Goal: Task Accomplishment & Management: Manage account settings

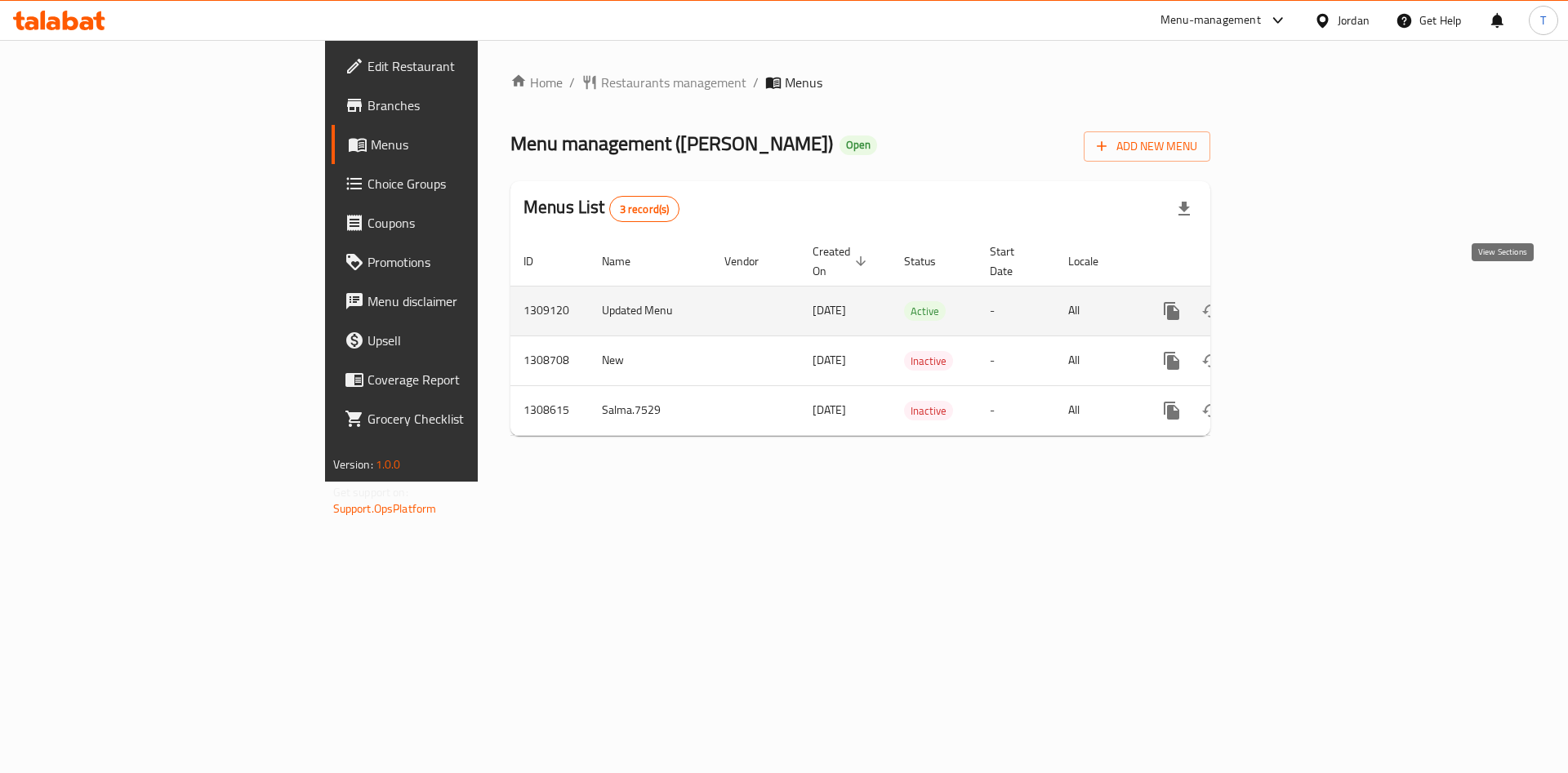
click at [1299, 301] on icon "enhanced table" at bounding box center [1290, 311] width 20 height 20
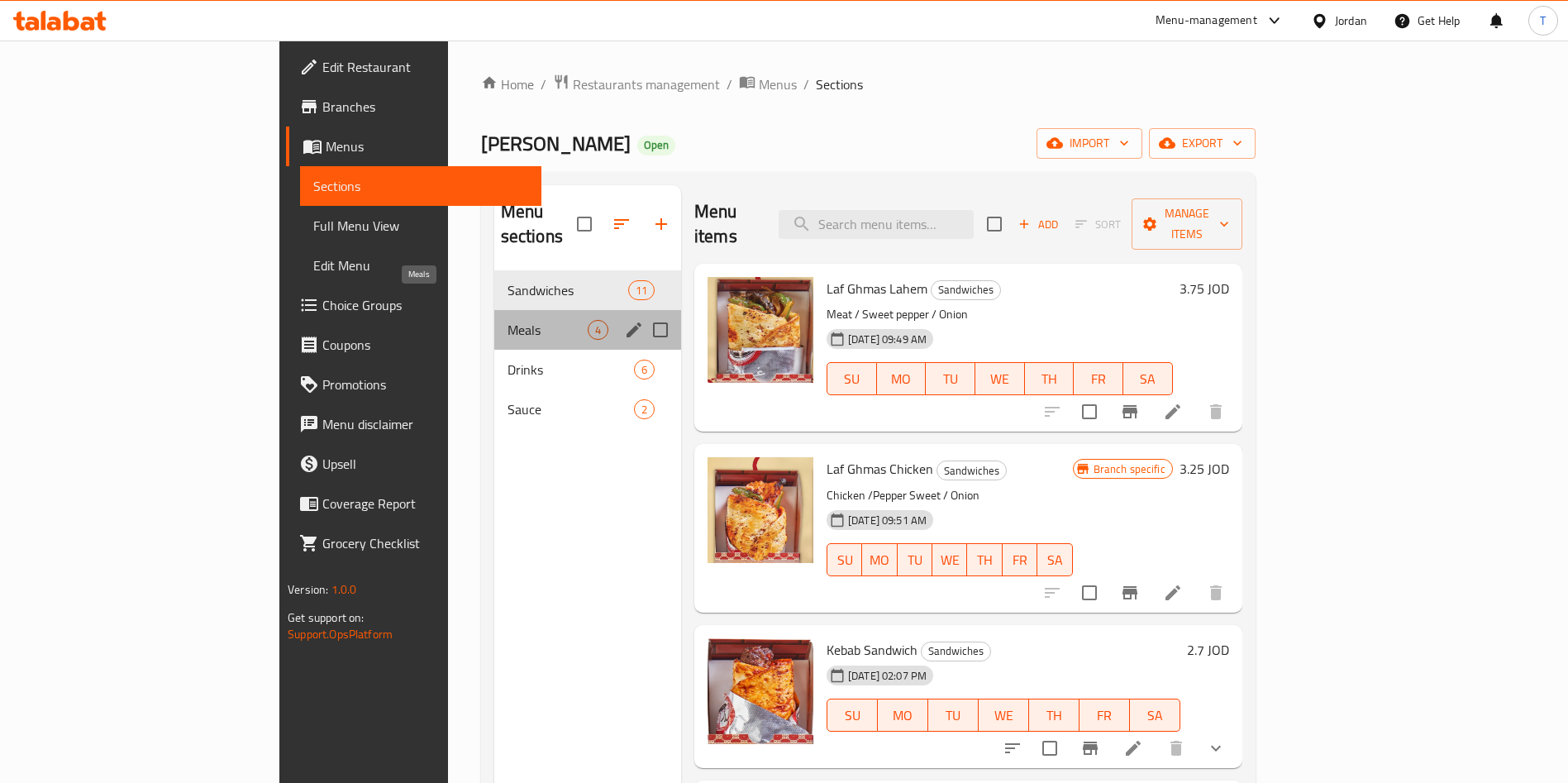
click at [508, 320] on span "Meals" at bounding box center [547, 330] width 80 height 20
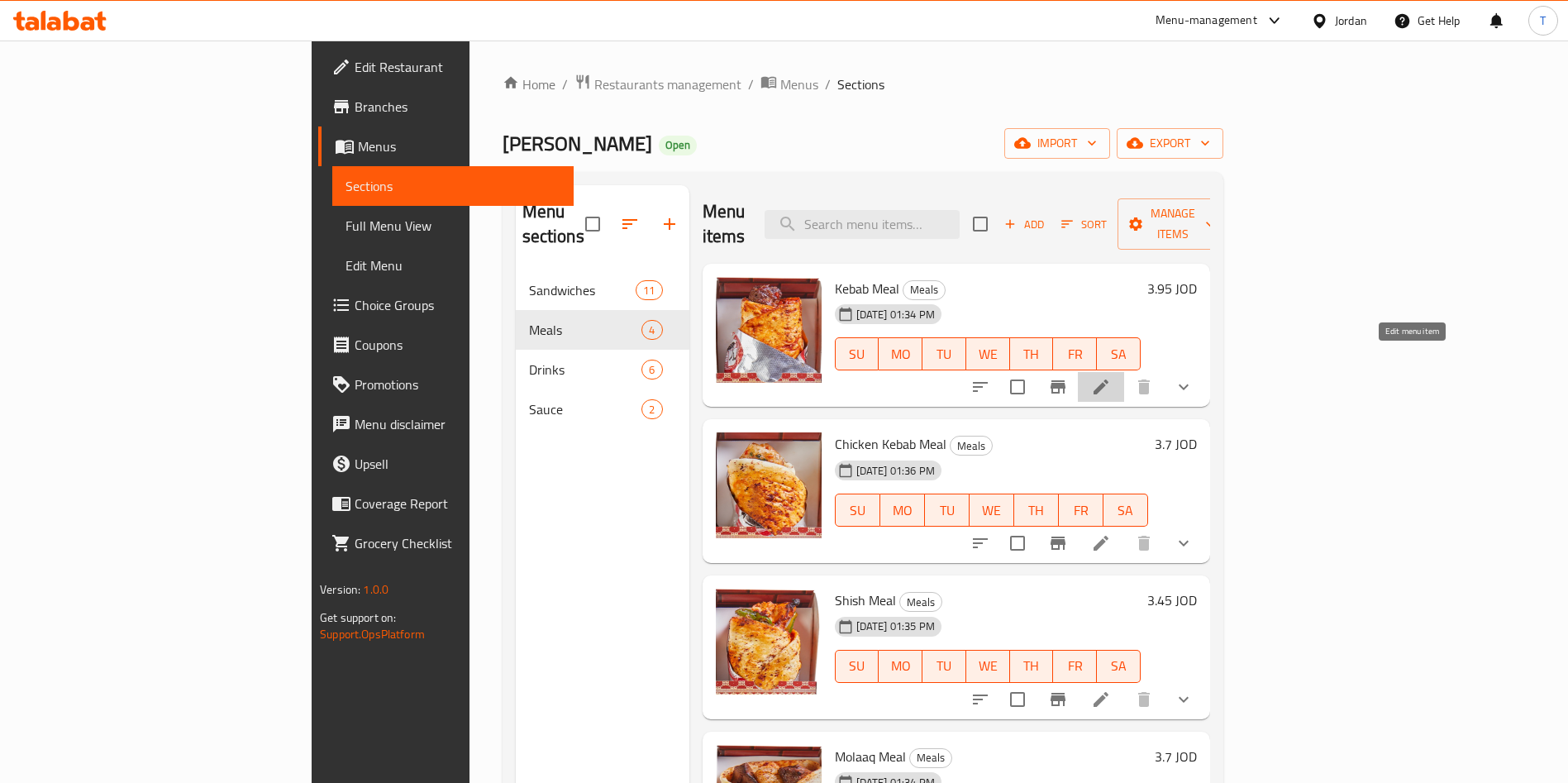
click at [1111, 377] on icon at bounding box center [1101, 387] width 20 height 20
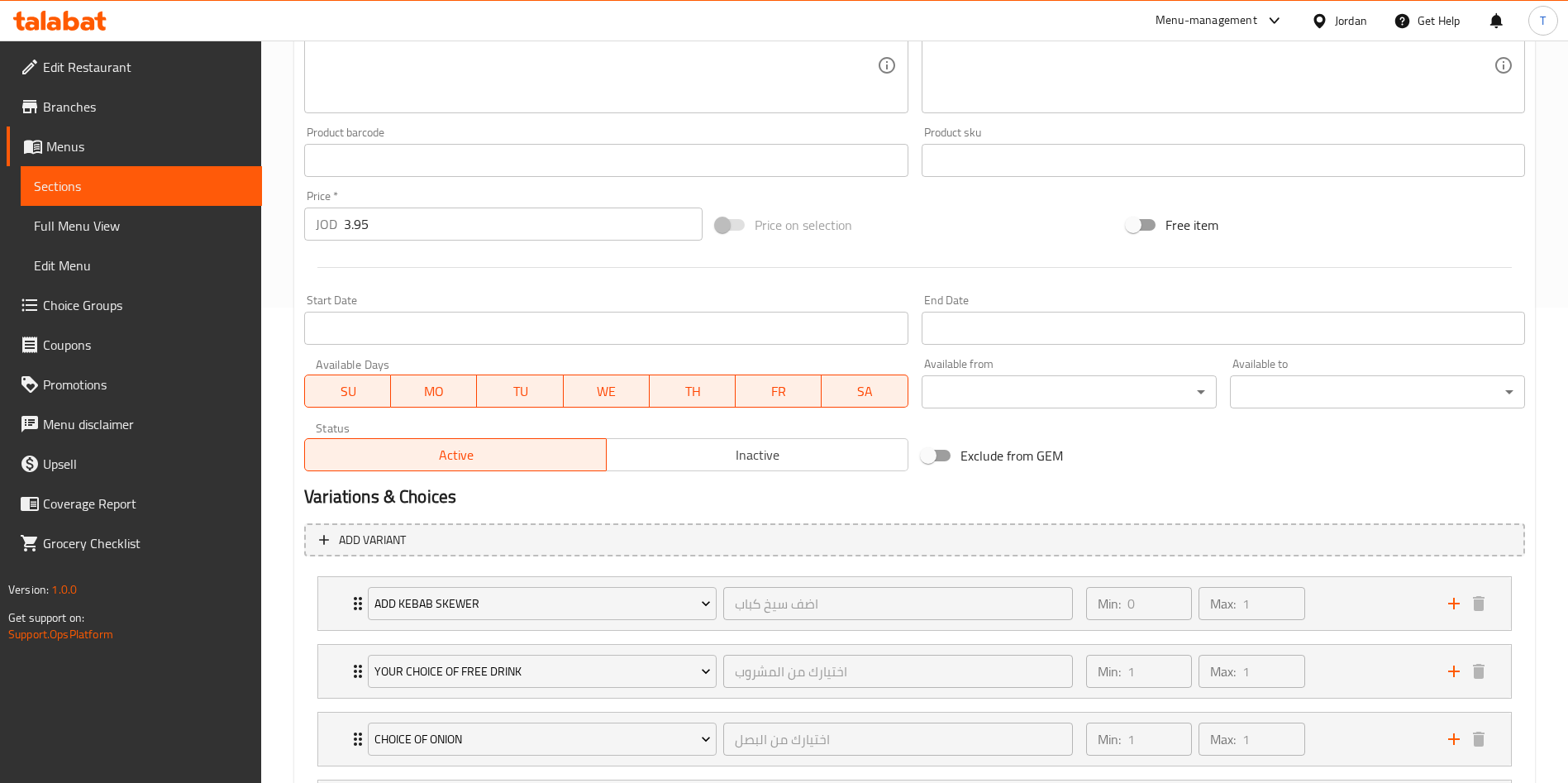
scroll to position [640, 0]
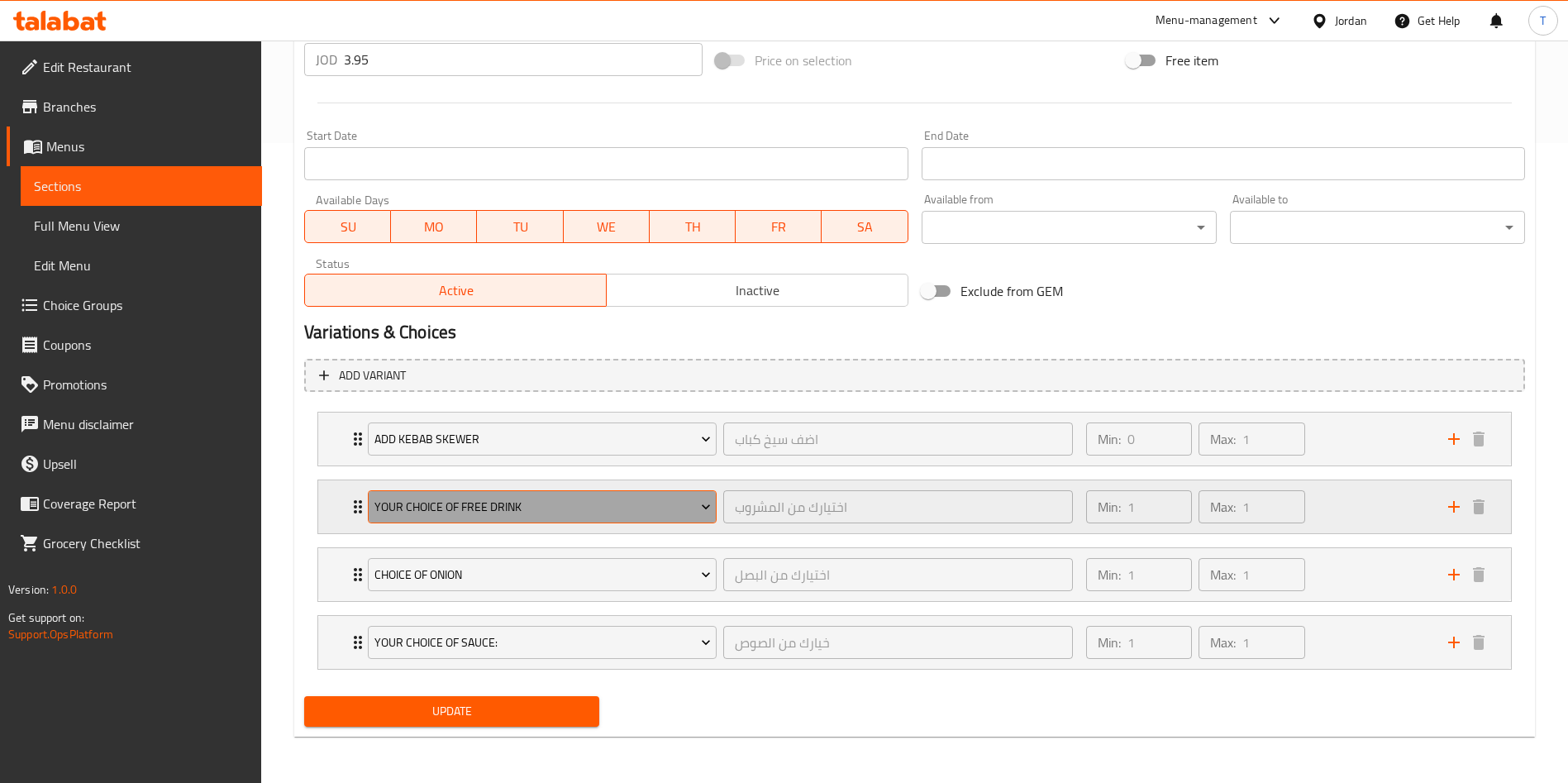
click at [626, 492] on button "Your Choice Of Free Drink" at bounding box center [542, 506] width 349 height 33
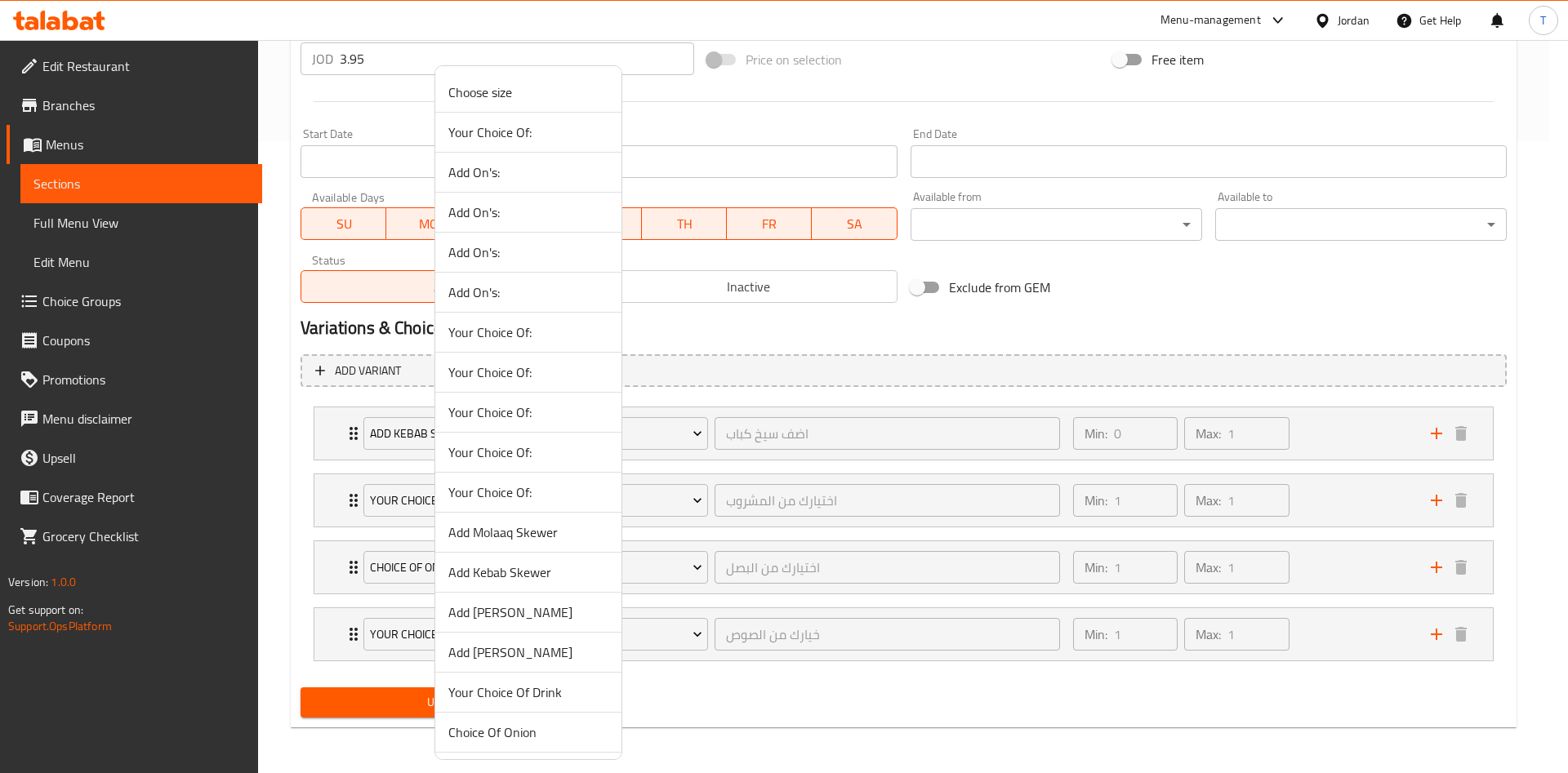
click at [1113, 310] on div at bounding box center [784, 386] width 1568 height 773
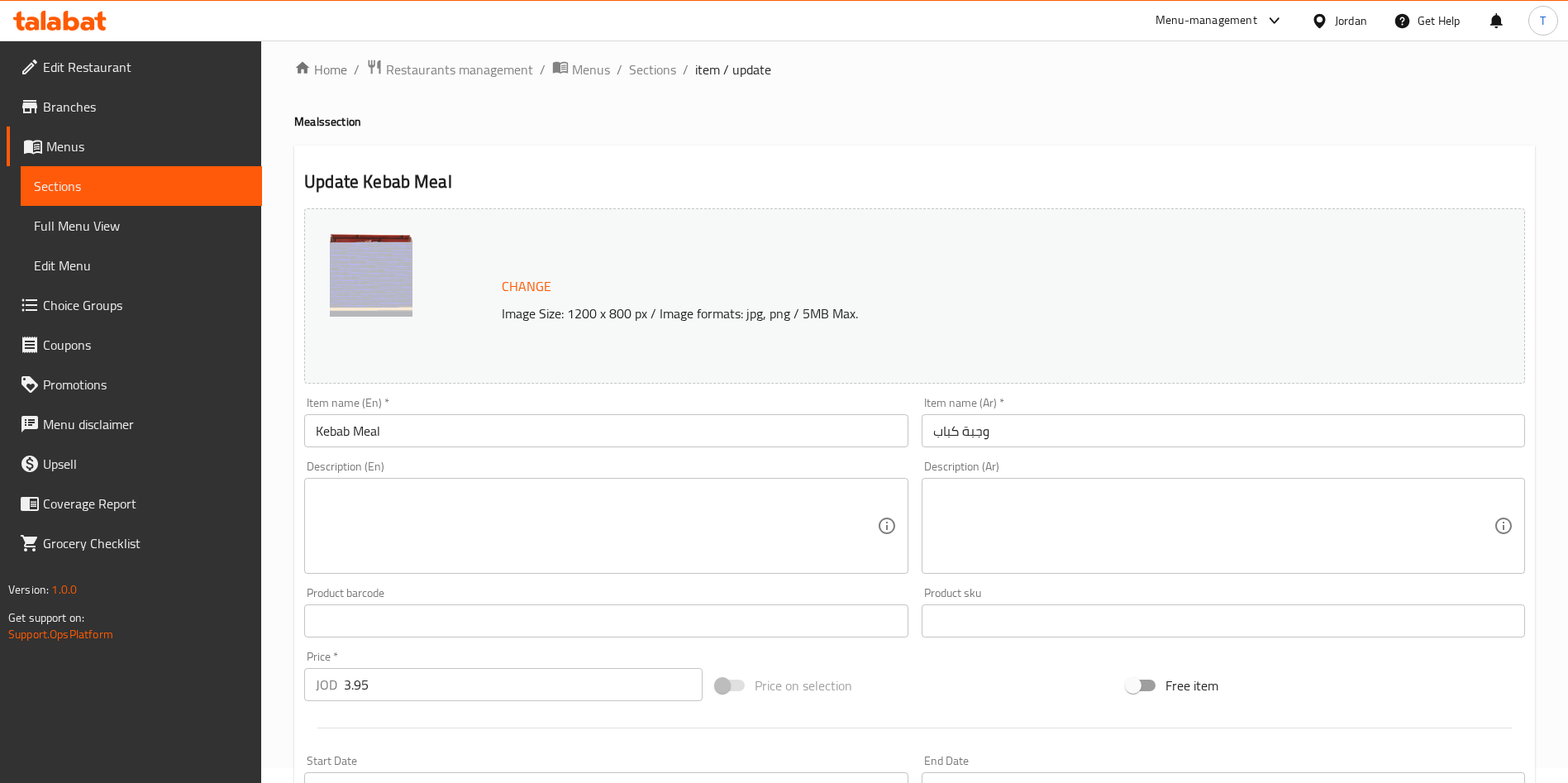
scroll to position [0, 0]
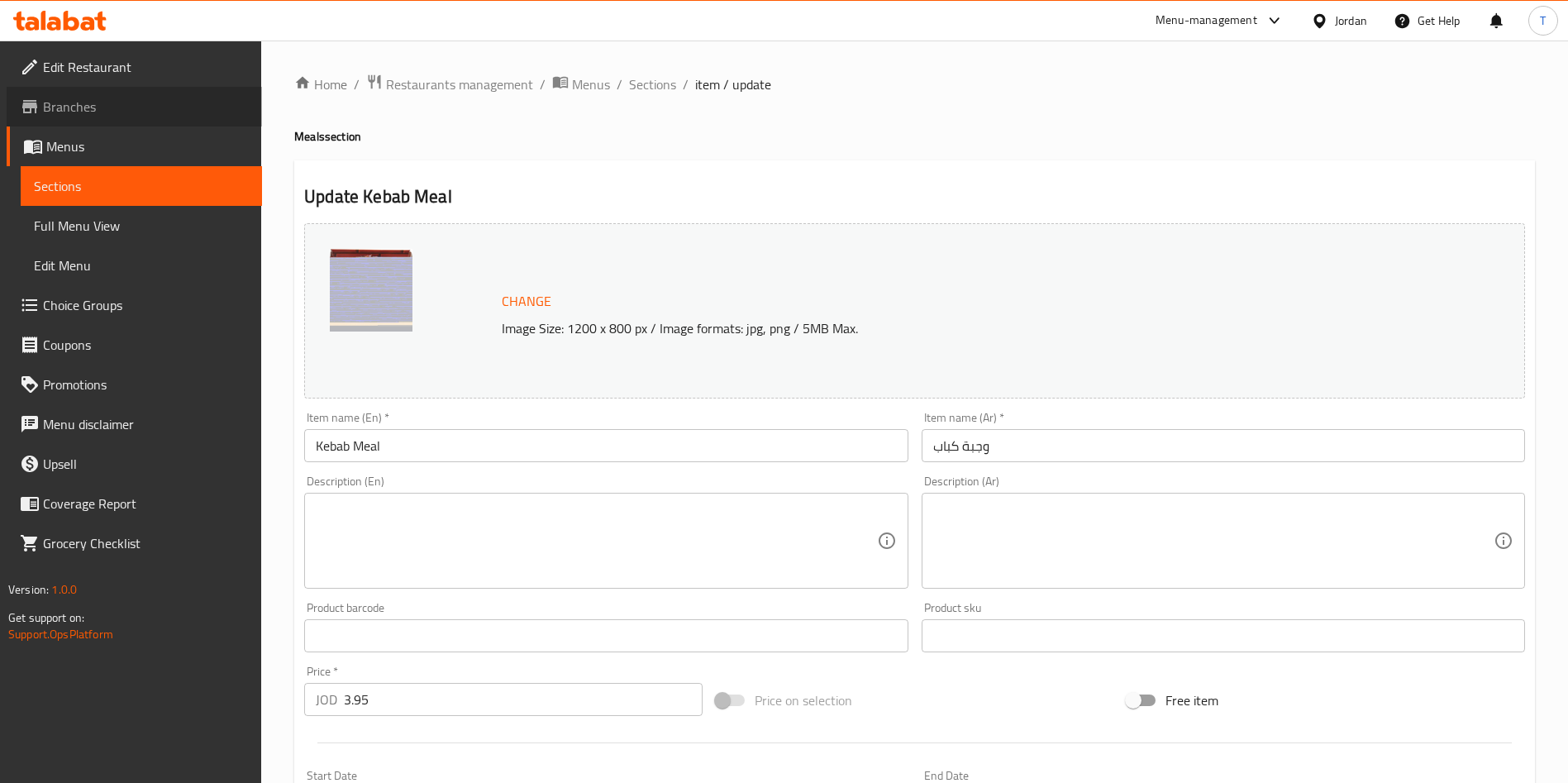
click at [124, 118] on link "Branches" at bounding box center [134, 107] width 256 height 40
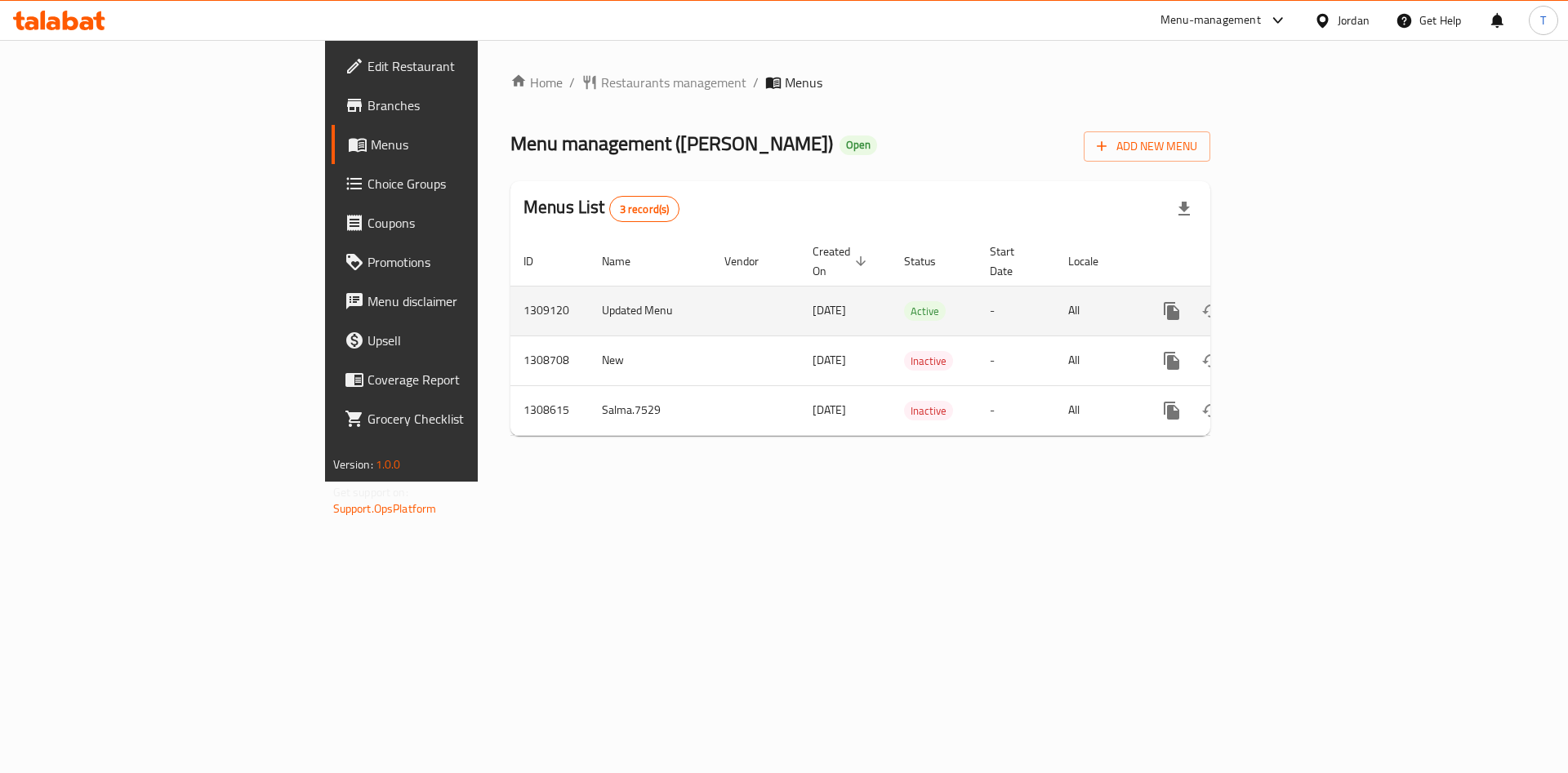
click at [1299, 301] on icon "enhanced table" at bounding box center [1290, 311] width 20 height 20
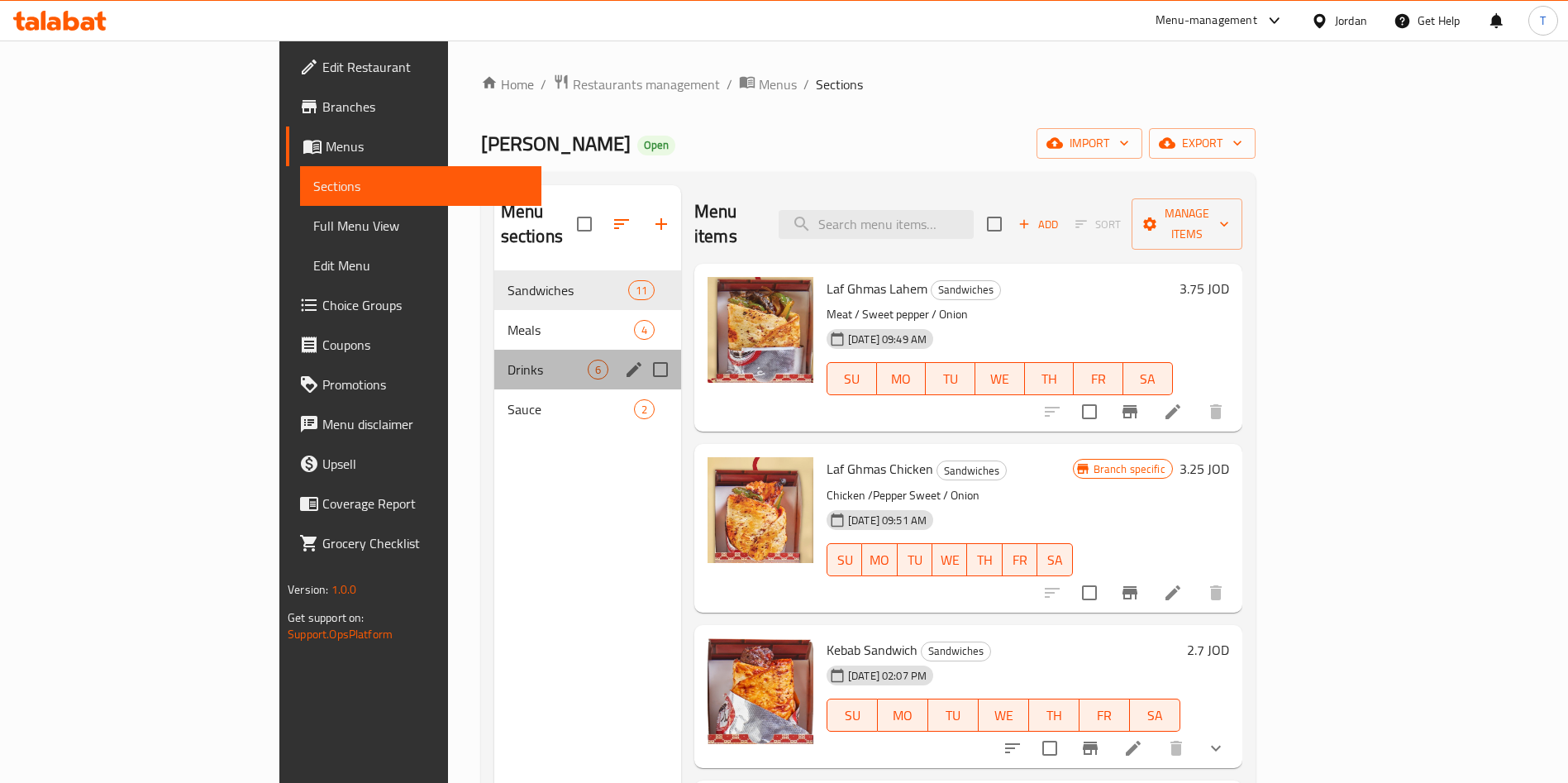
click at [495, 358] on div "Drinks 6" at bounding box center [588, 370] width 187 height 40
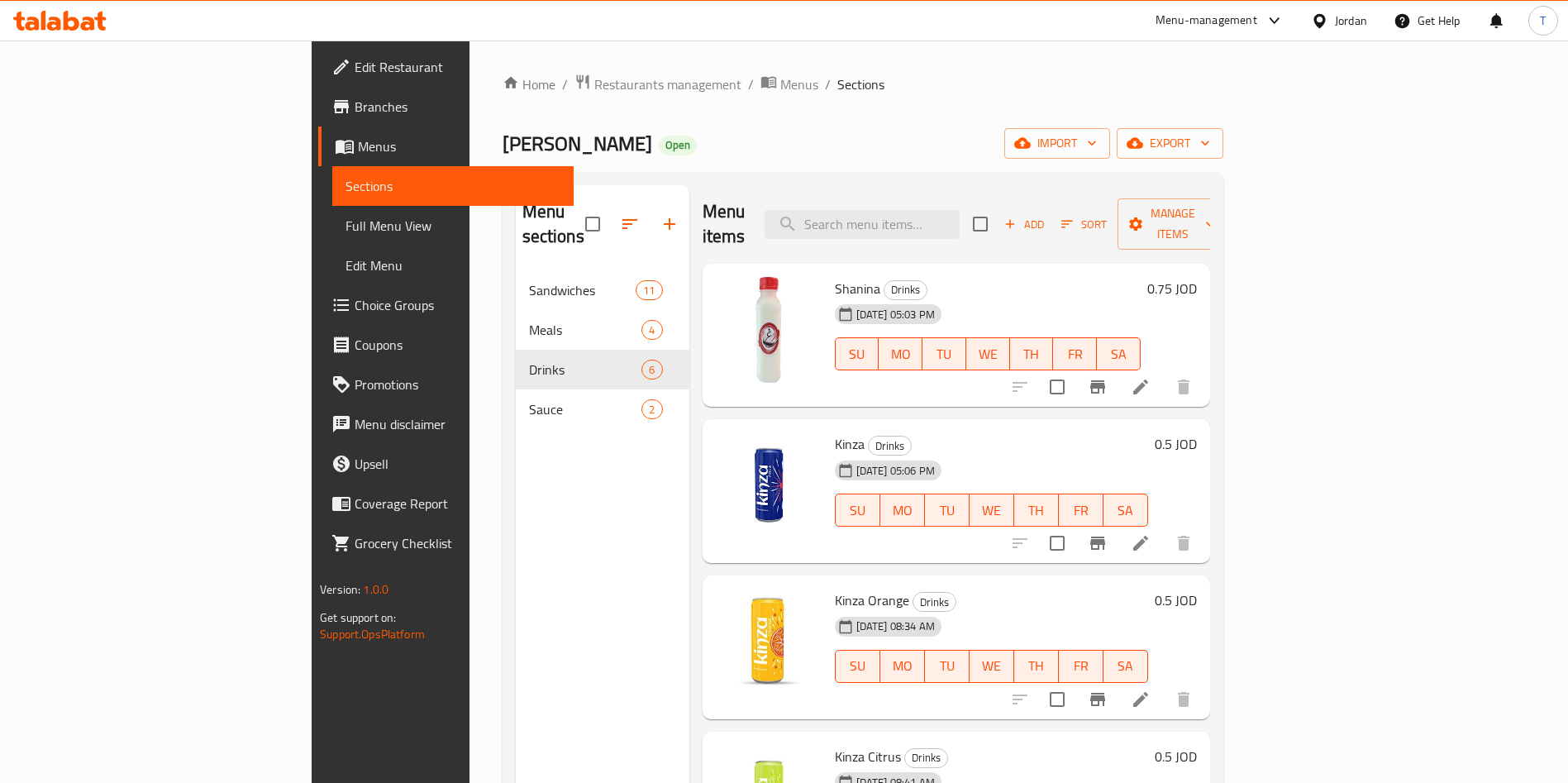
click at [355, 104] on span "Branches" at bounding box center [457, 107] width 206 height 20
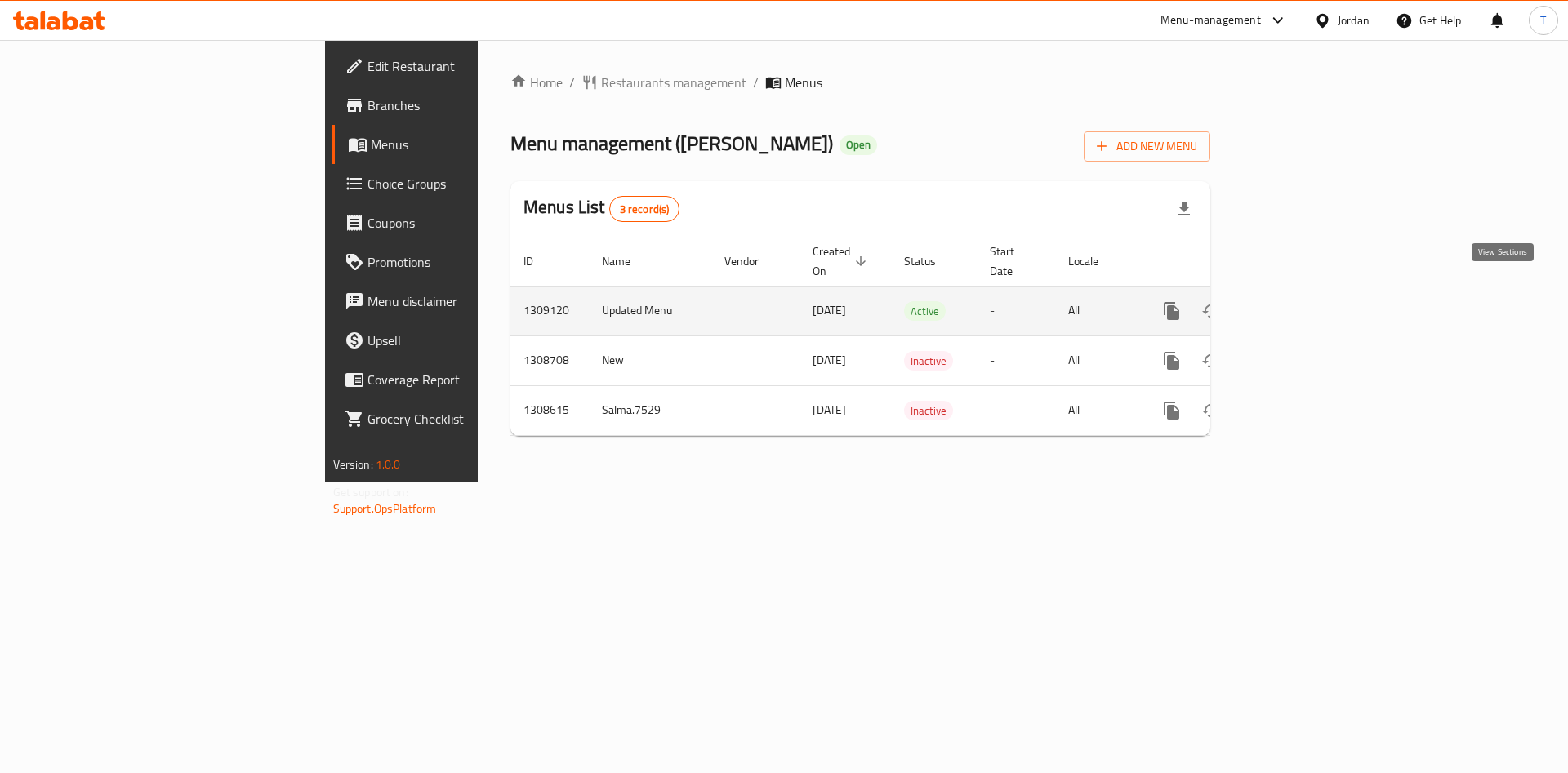
click at [1299, 301] on icon "enhanced table" at bounding box center [1290, 311] width 20 height 20
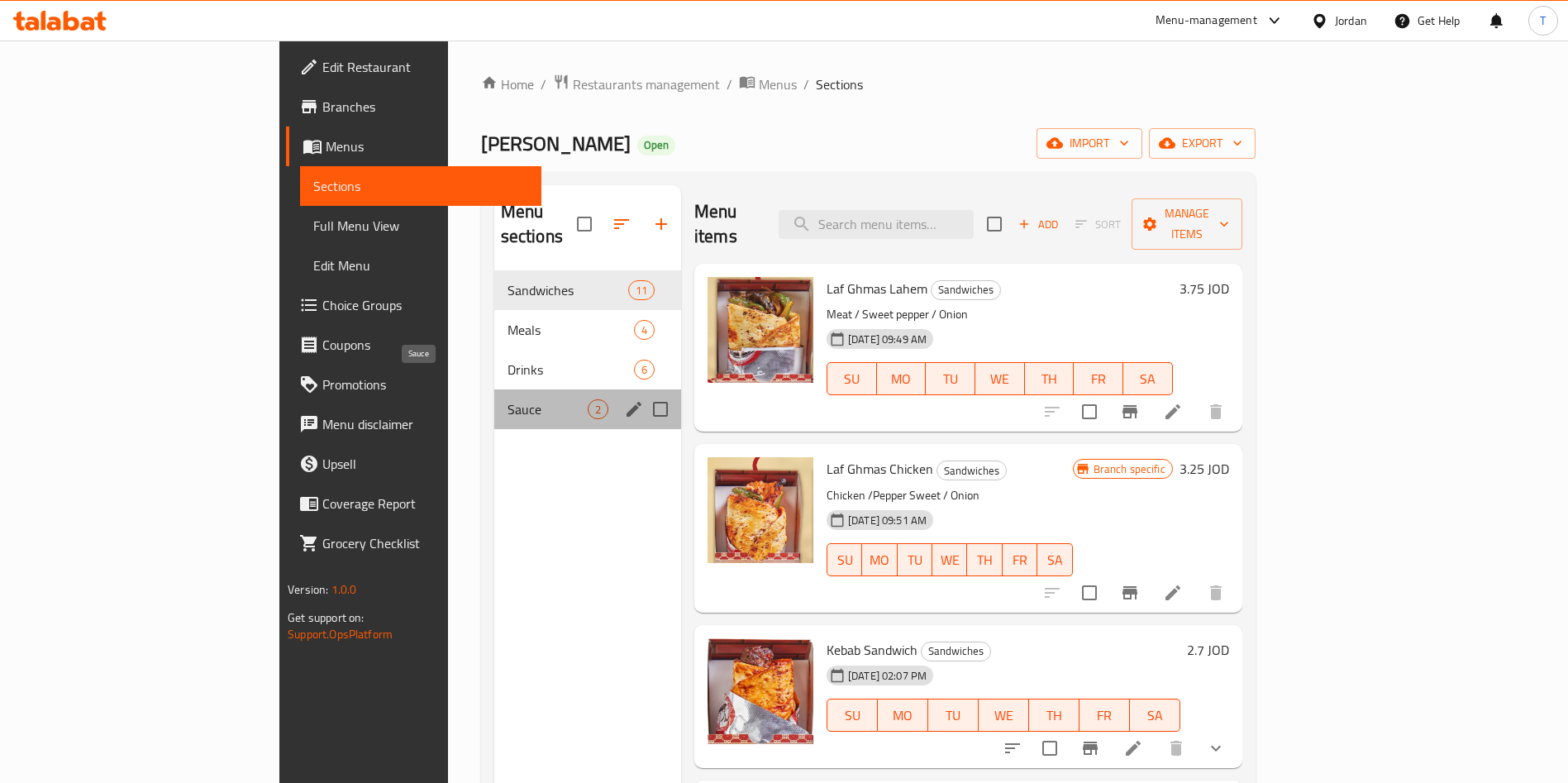
click at [508, 400] on span "Sauce" at bounding box center [547, 409] width 80 height 20
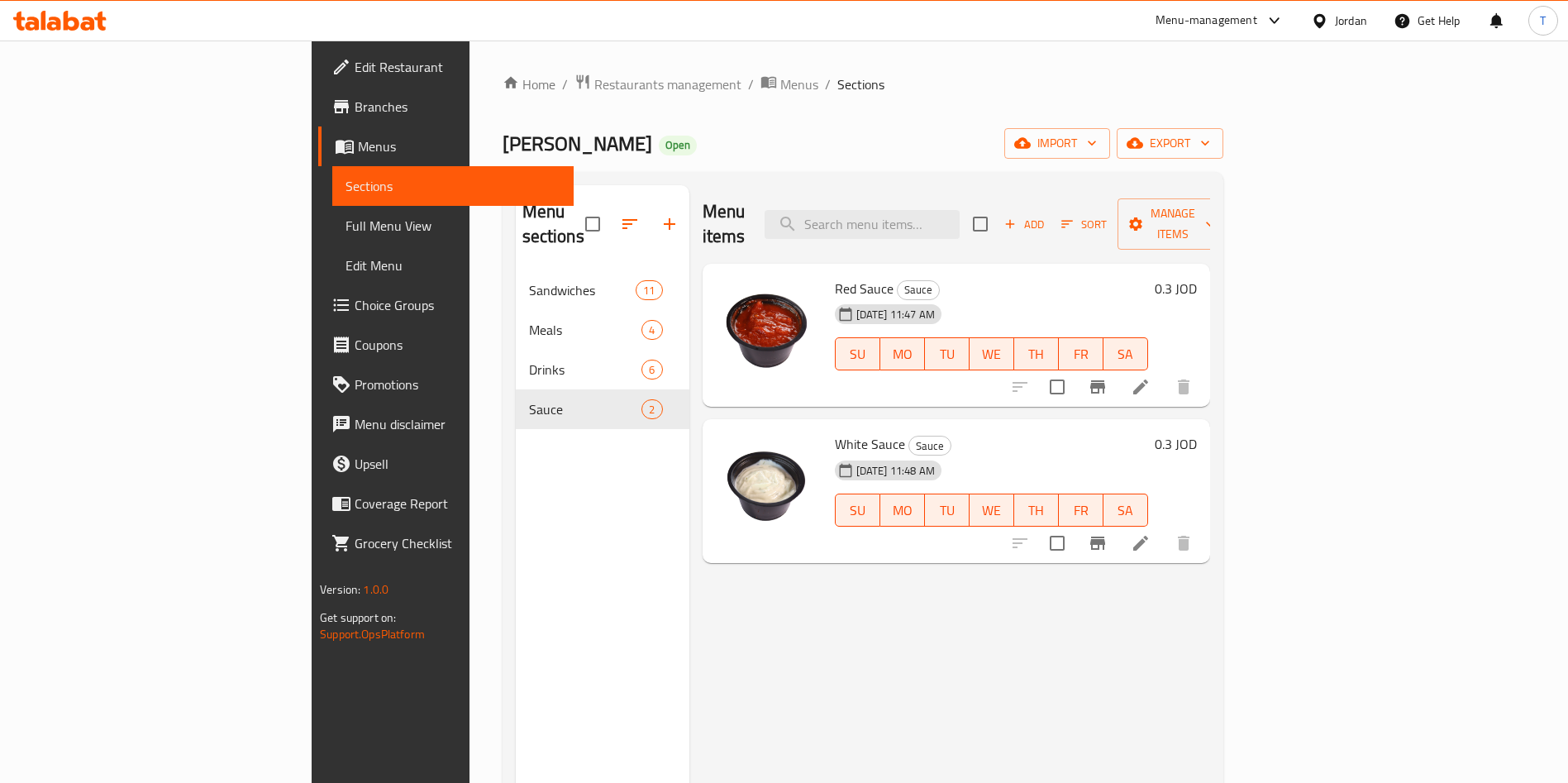
click at [1237, 18] on div "Menu-management" at bounding box center [1206, 21] width 101 height 20
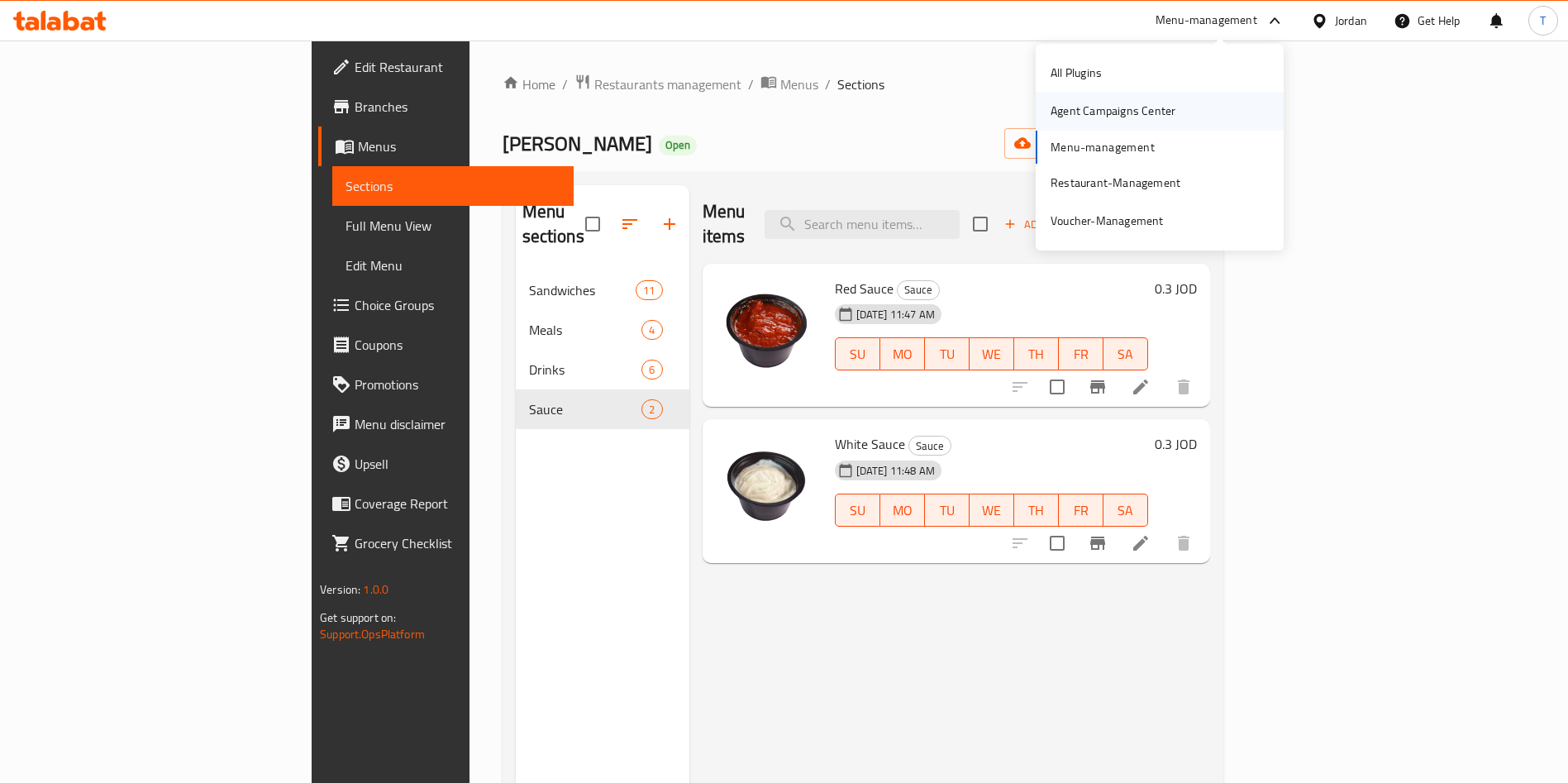
click at [1142, 112] on div "Agent Campaigns Center" at bounding box center [1113, 110] width 125 height 18
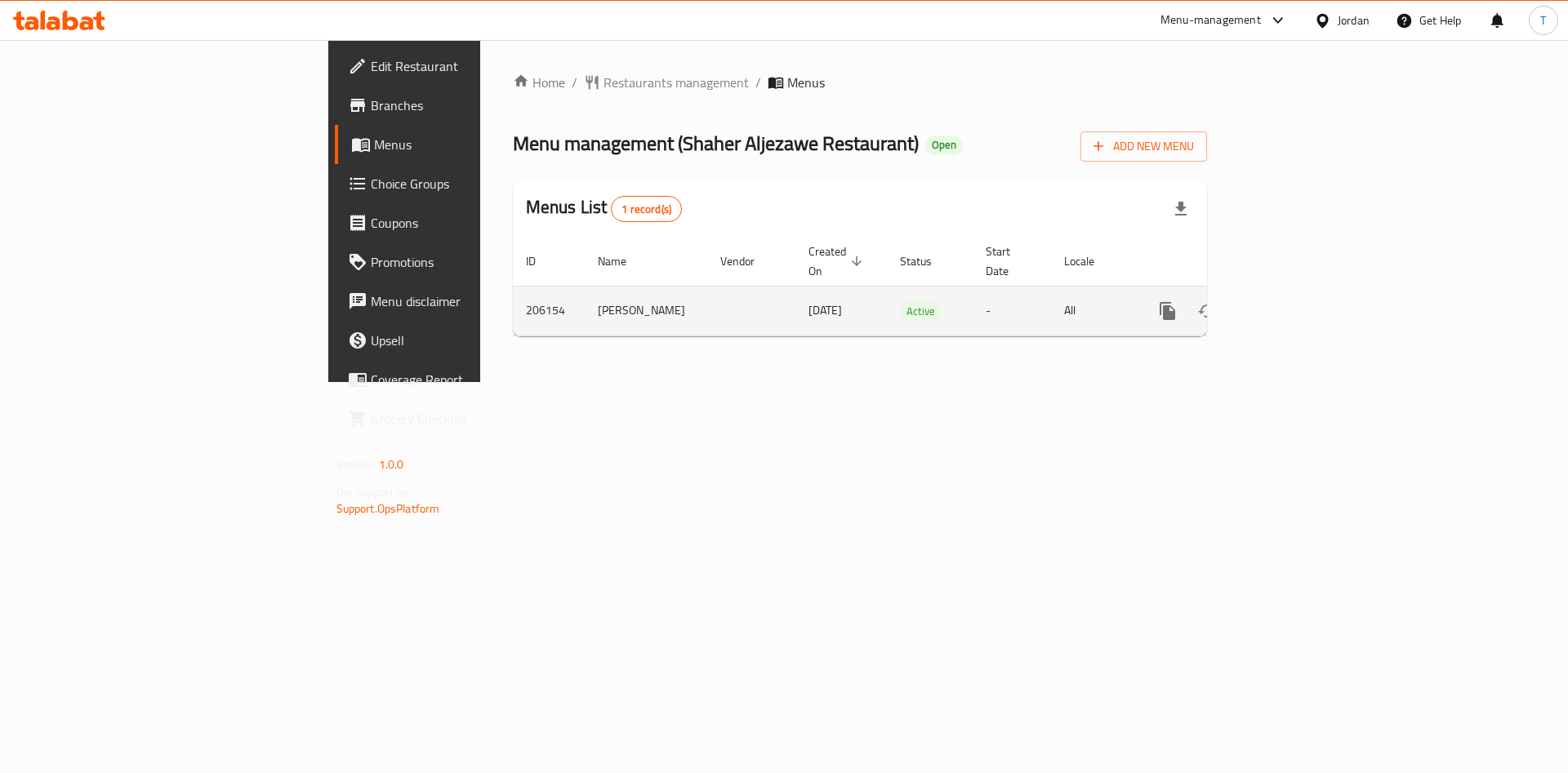
click at [1296, 301] on icon "enhanced table" at bounding box center [1286, 311] width 20 height 20
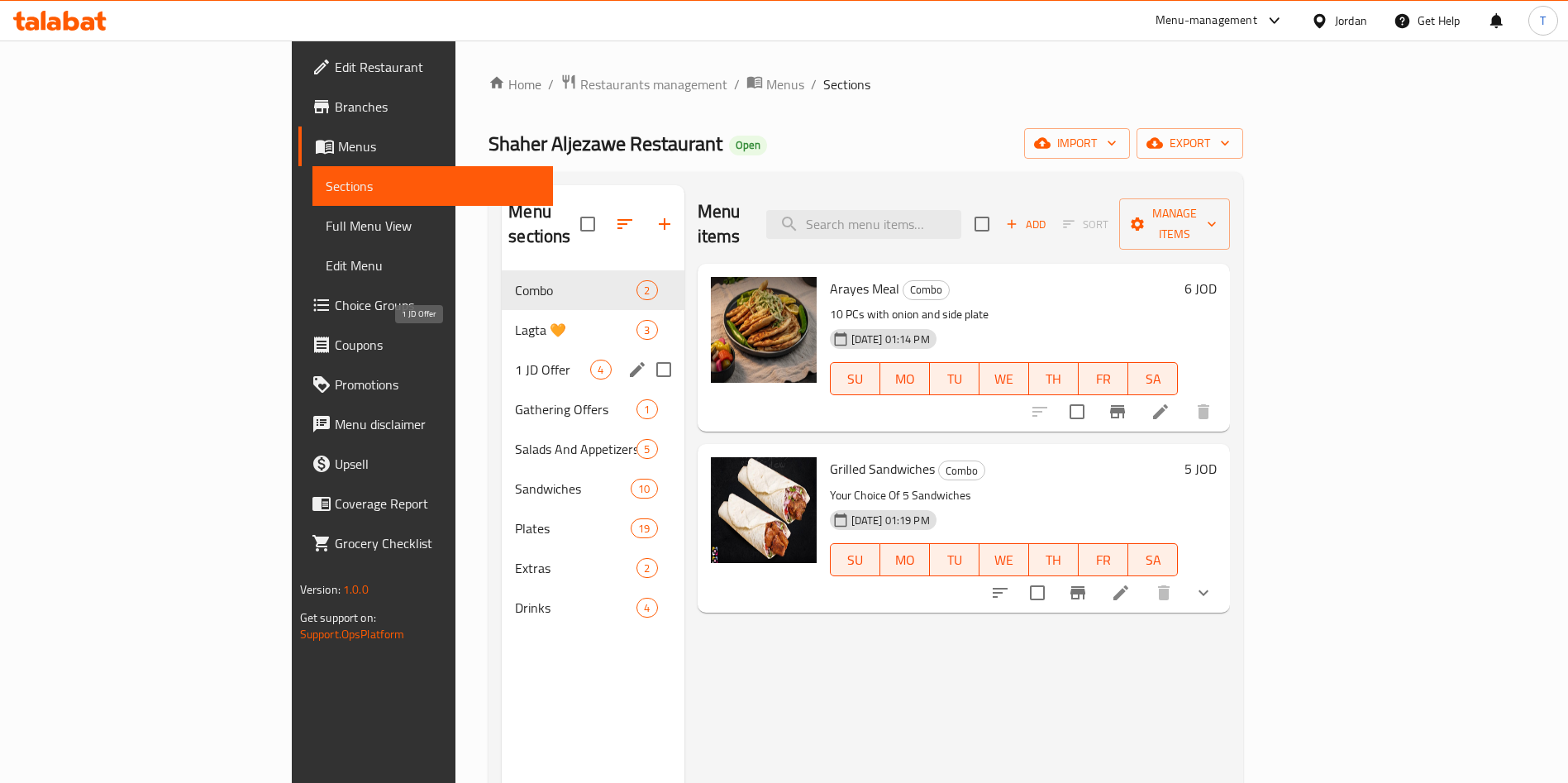
click at [515, 360] on span "1 JD Offer" at bounding box center [553, 370] width 75 height 20
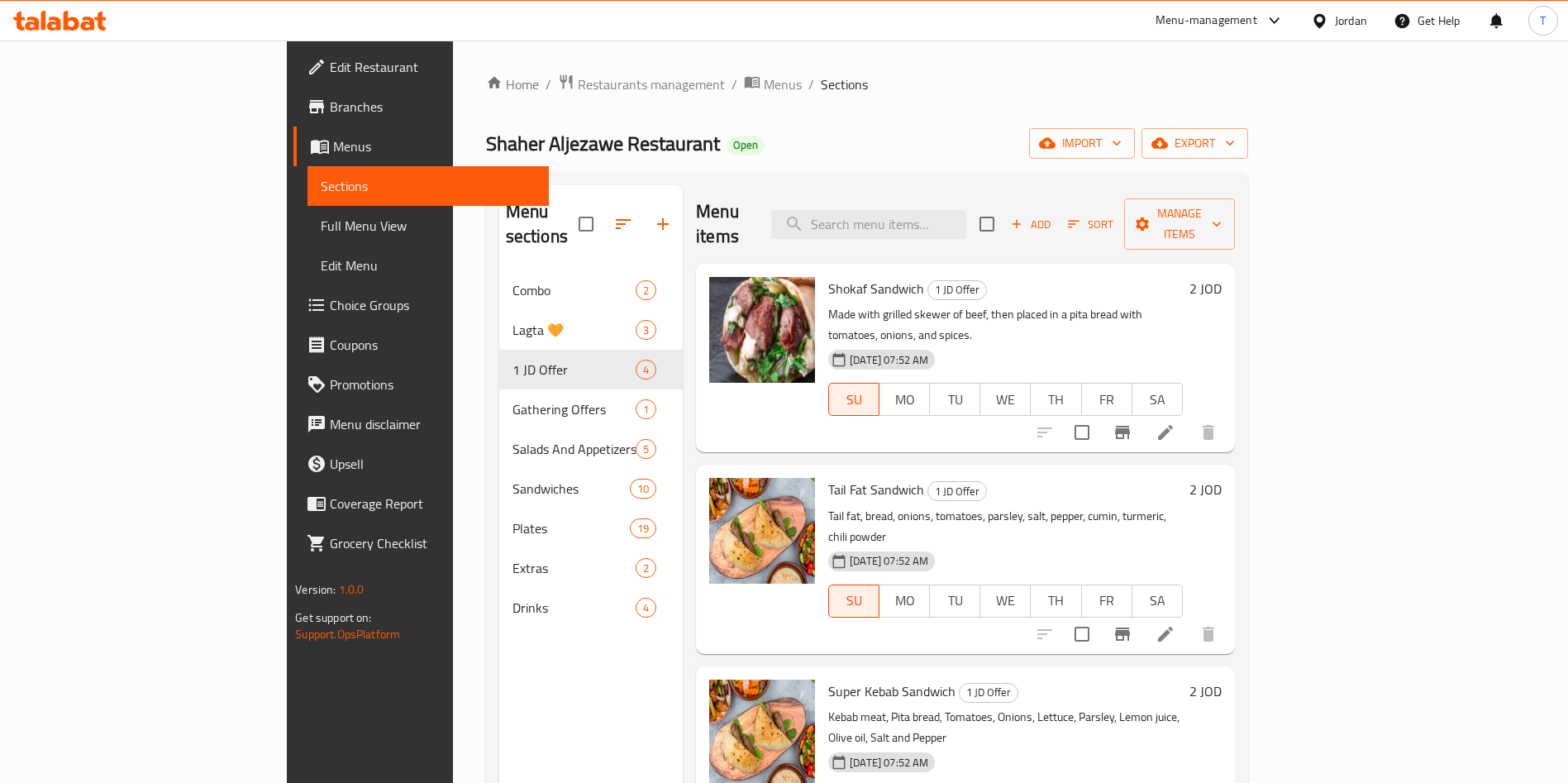
click at [1188, 418] on li at bounding box center [1166, 432] width 47 height 30
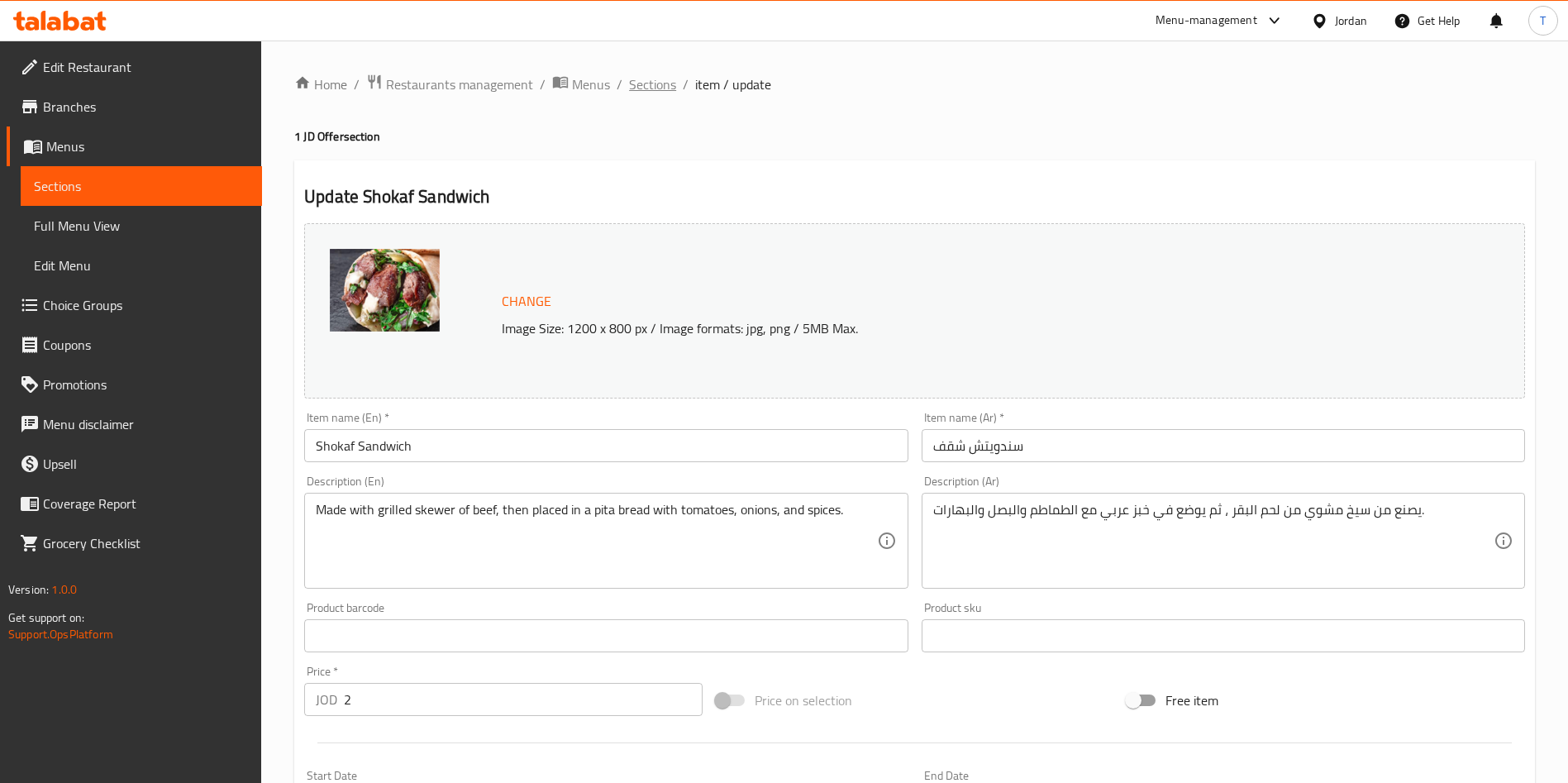
click at [658, 88] on span "Sections" at bounding box center [653, 84] width 48 height 20
